Goal: Task Accomplishment & Management: Manage account settings

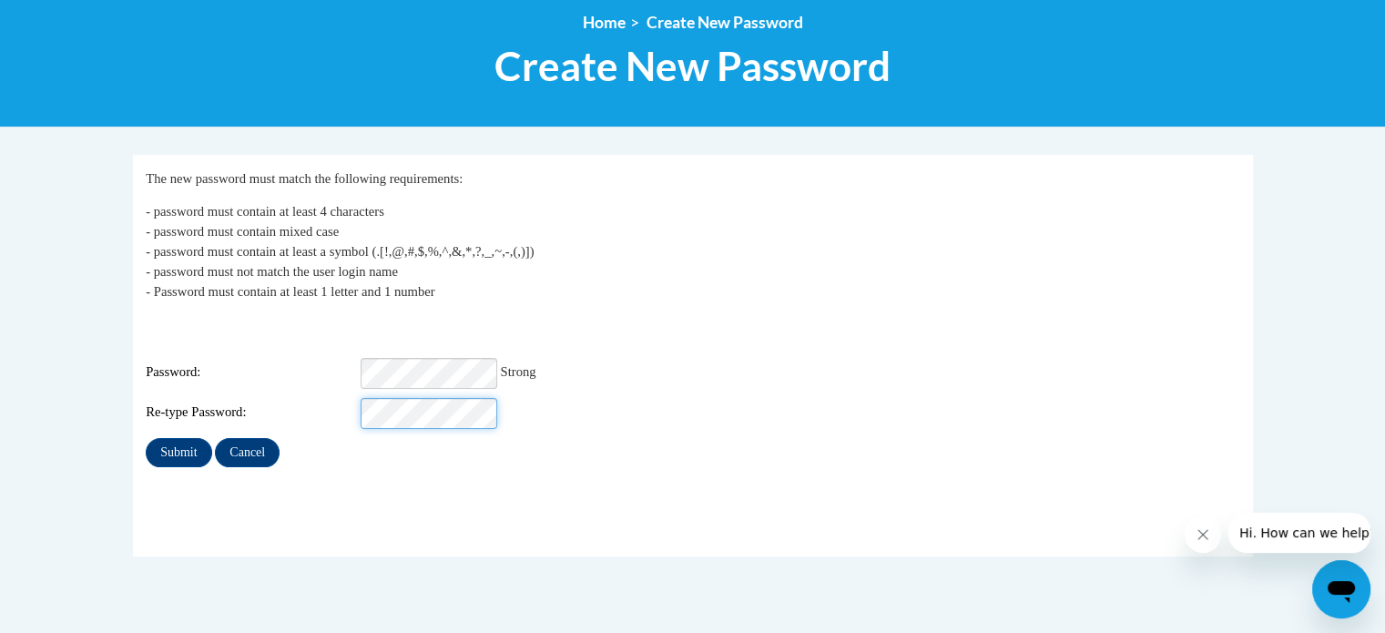
scroll to position [218, 0]
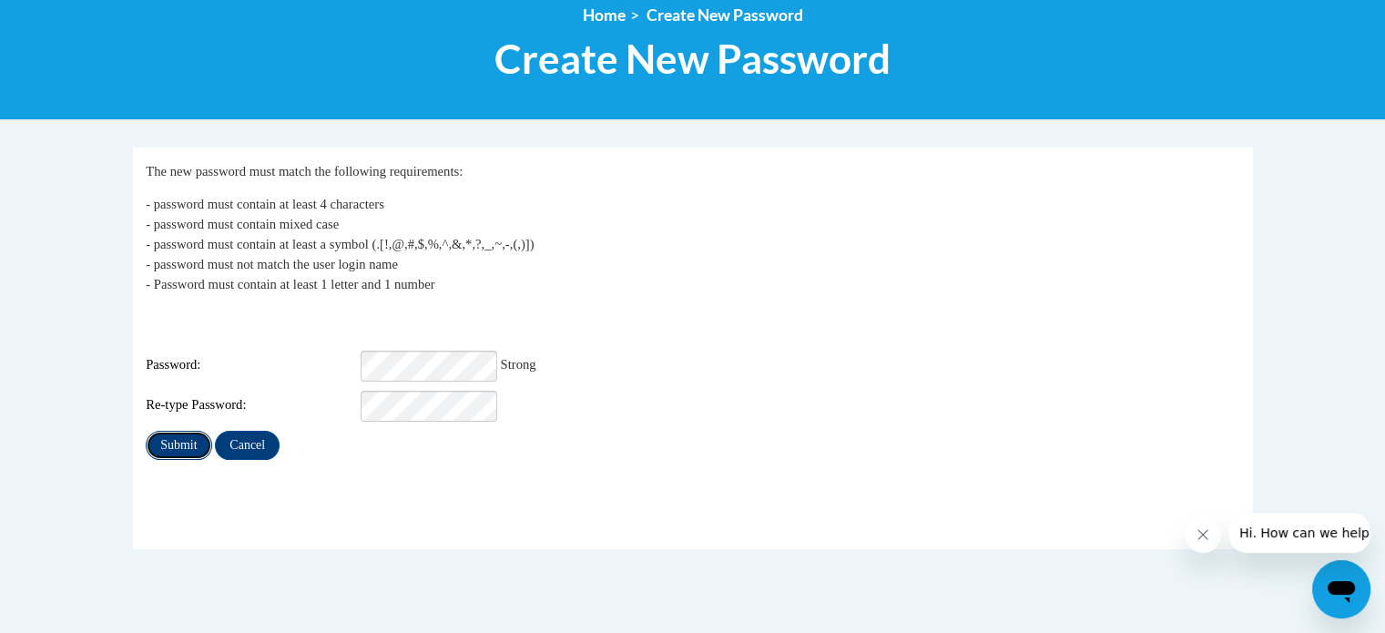
click at [175, 433] on input "Submit" at bounding box center [179, 445] width 66 height 29
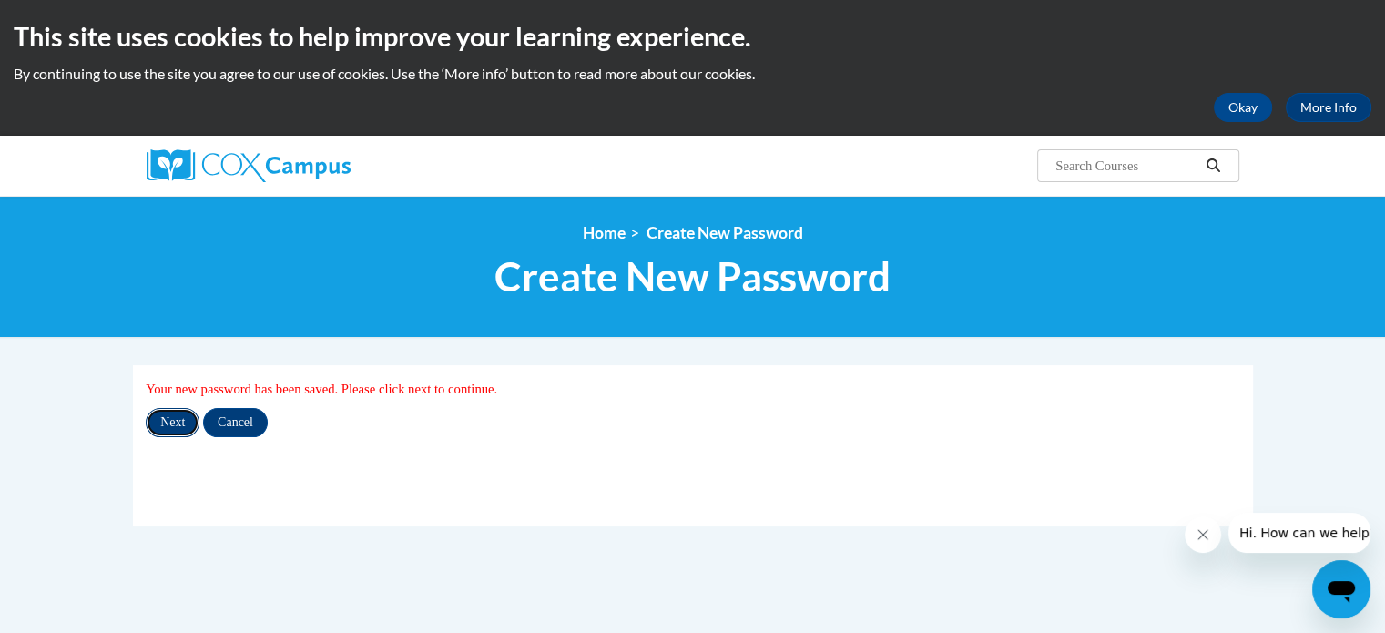
click at [178, 424] on input "Next" at bounding box center [173, 422] width 54 height 29
